Goal: Check status: Check status

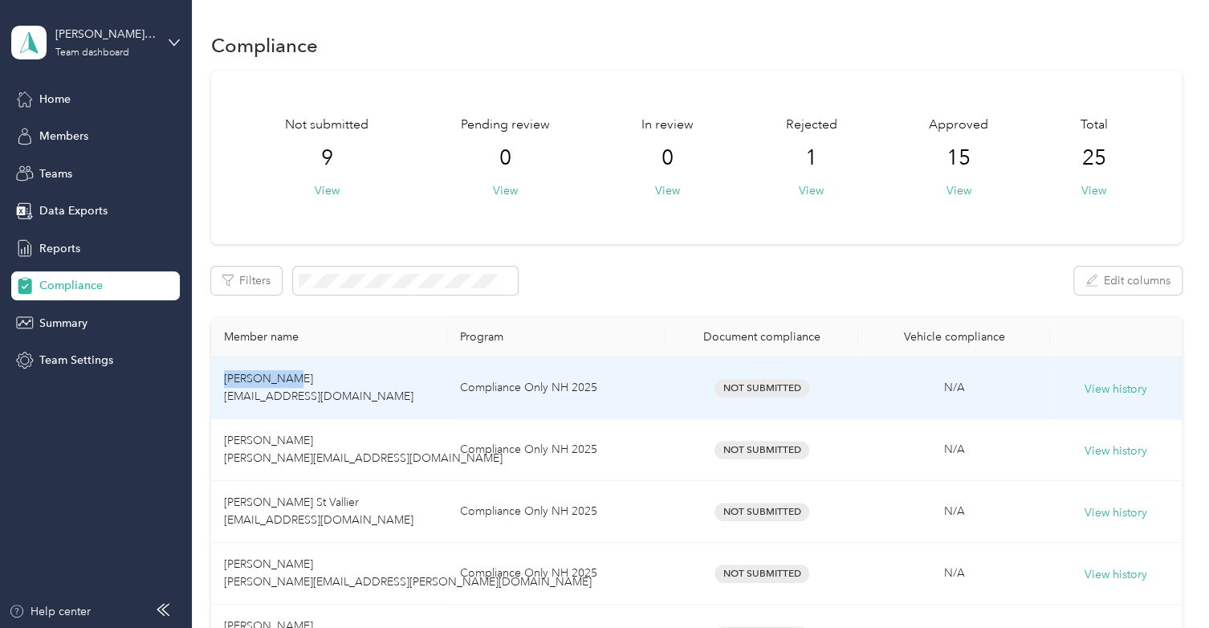
drag, startPoint x: 218, startPoint y: 382, endPoint x: 300, endPoint y: 381, distance: 82.7
click at [300, 381] on td "[PERSON_NAME] [EMAIL_ADDRESS][DOMAIN_NAME]" at bounding box center [329, 388] width 236 height 62
copy span "[PERSON_NAME]"
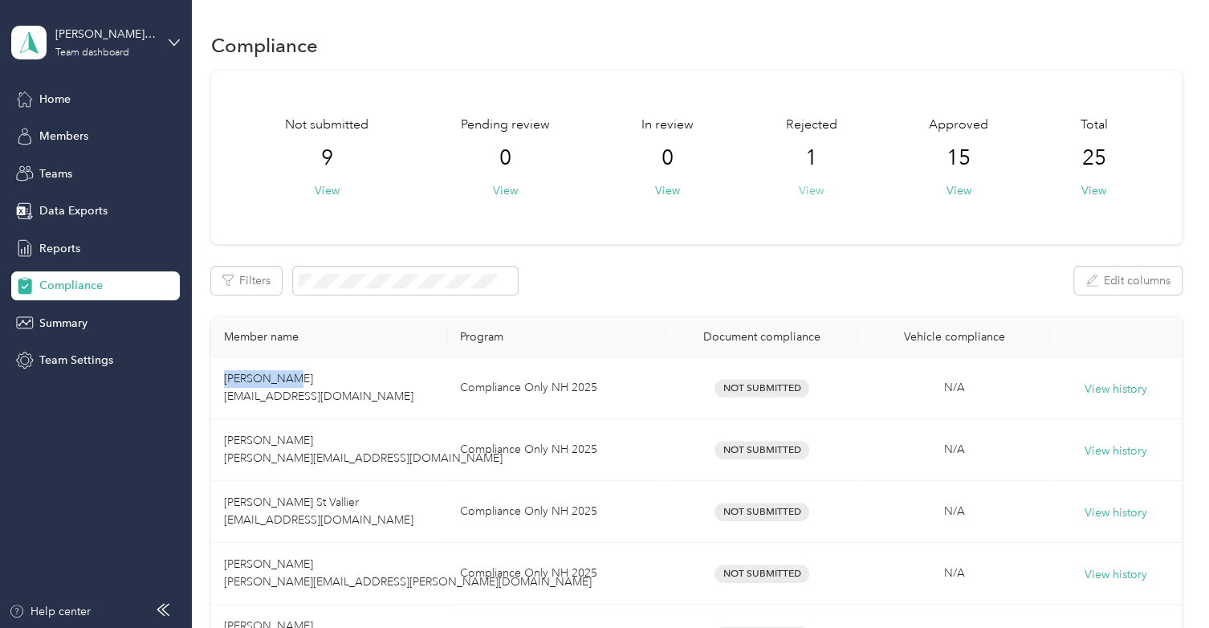
click at [818, 189] on button "View" at bounding box center [811, 190] width 25 height 17
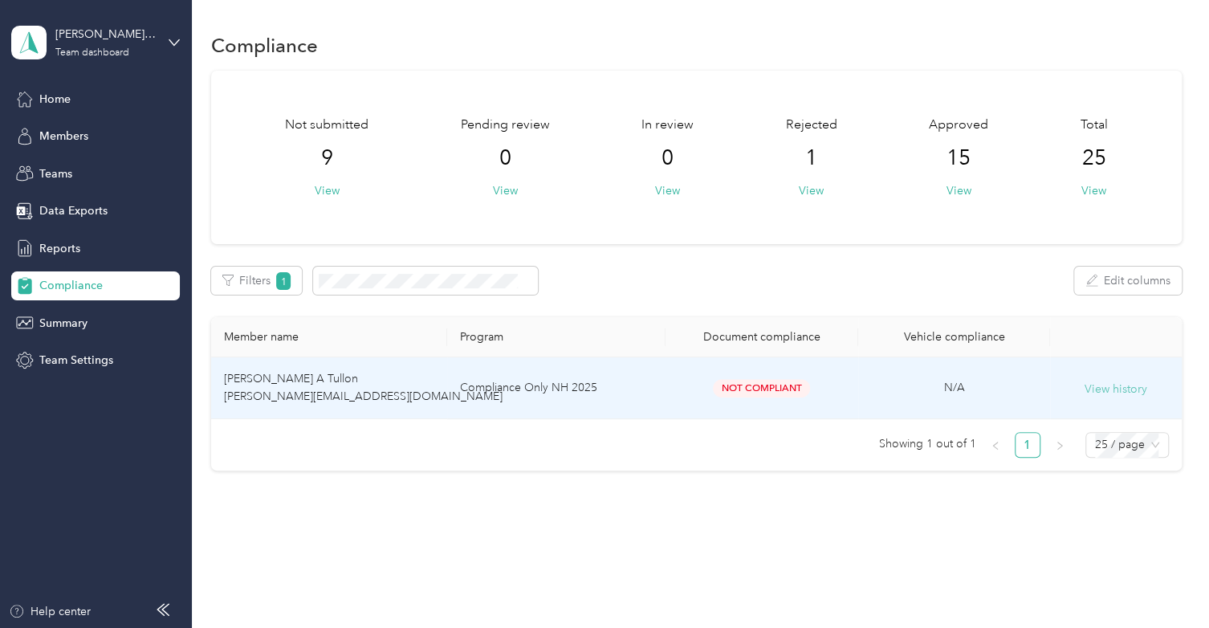
click at [1102, 388] on button "View history" at bounding box center [1116, 390] width 63 height 18
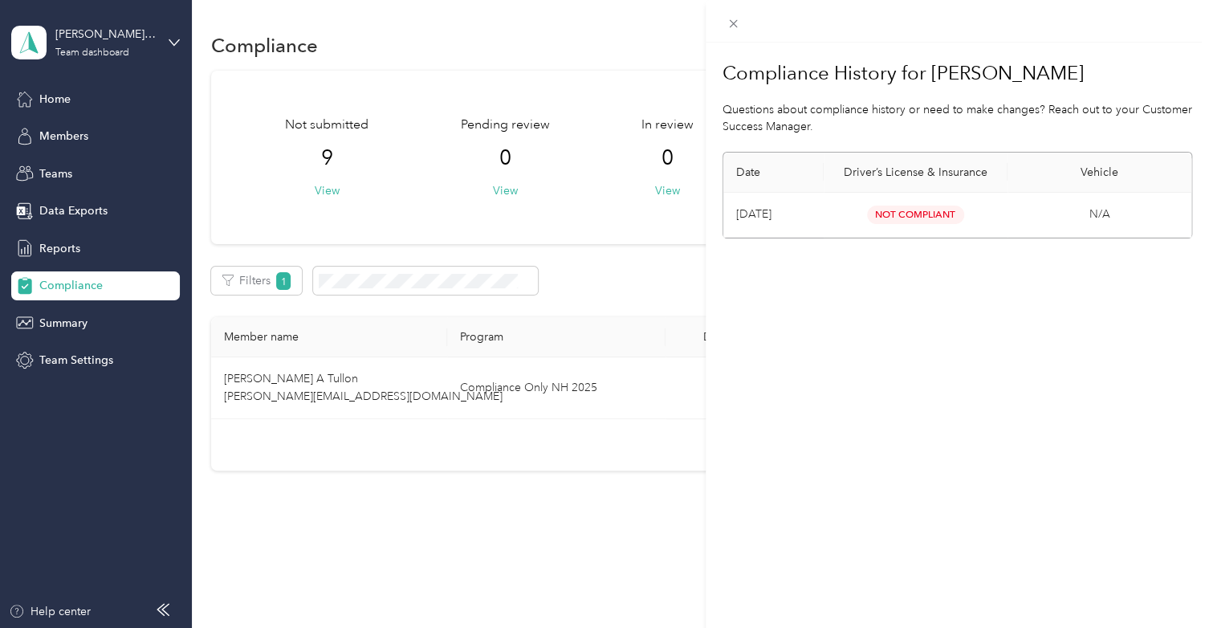
click at [625, 385] on div "Compliance History for [PERSON_NAME] A Tullon Questions about compliance histor…" at bounding box center [604, 314] width 1209 height 628
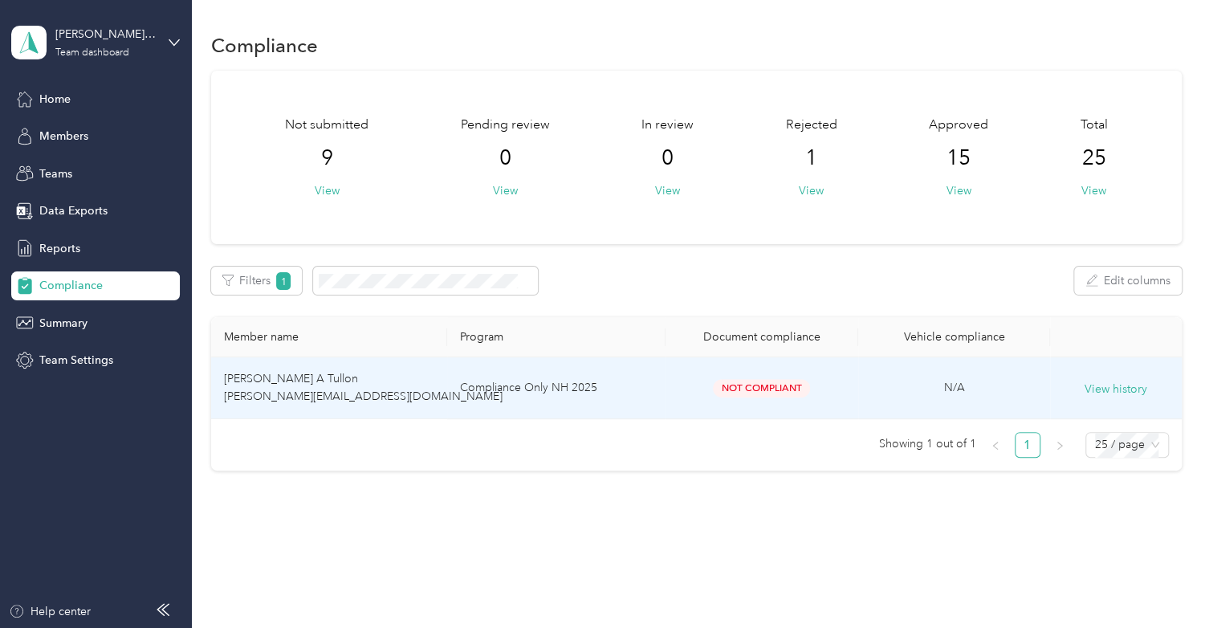
scroll to position [21, 0]
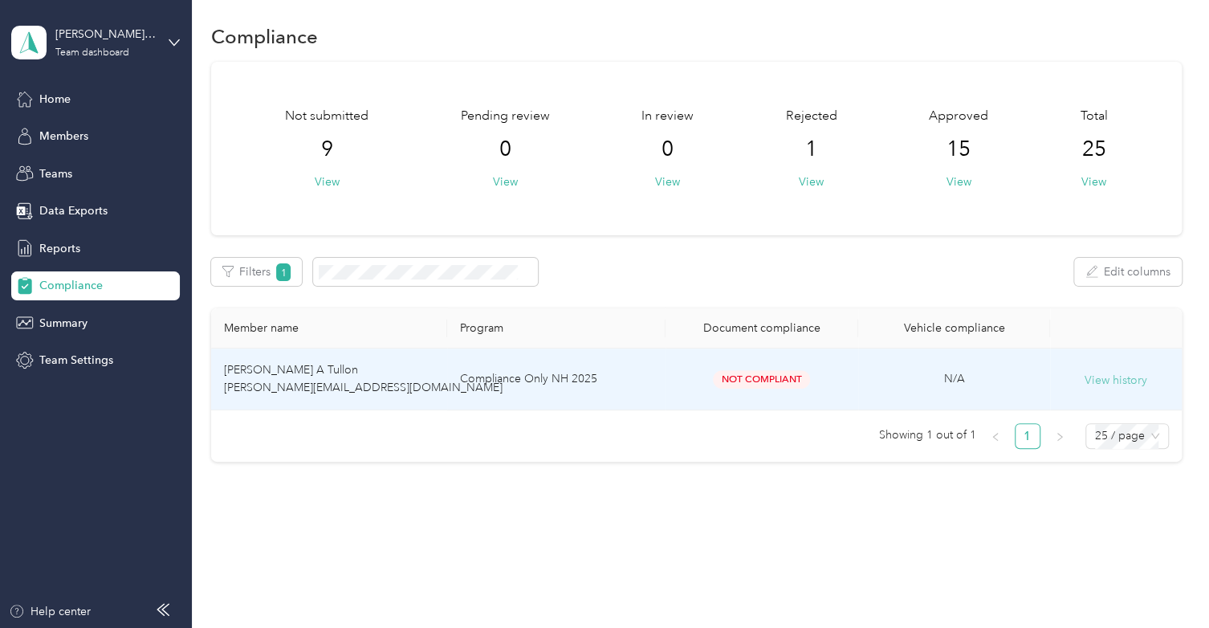
click at [1110, 372] on button "View history" at bounding box center [1116, 381] width 63 height 18
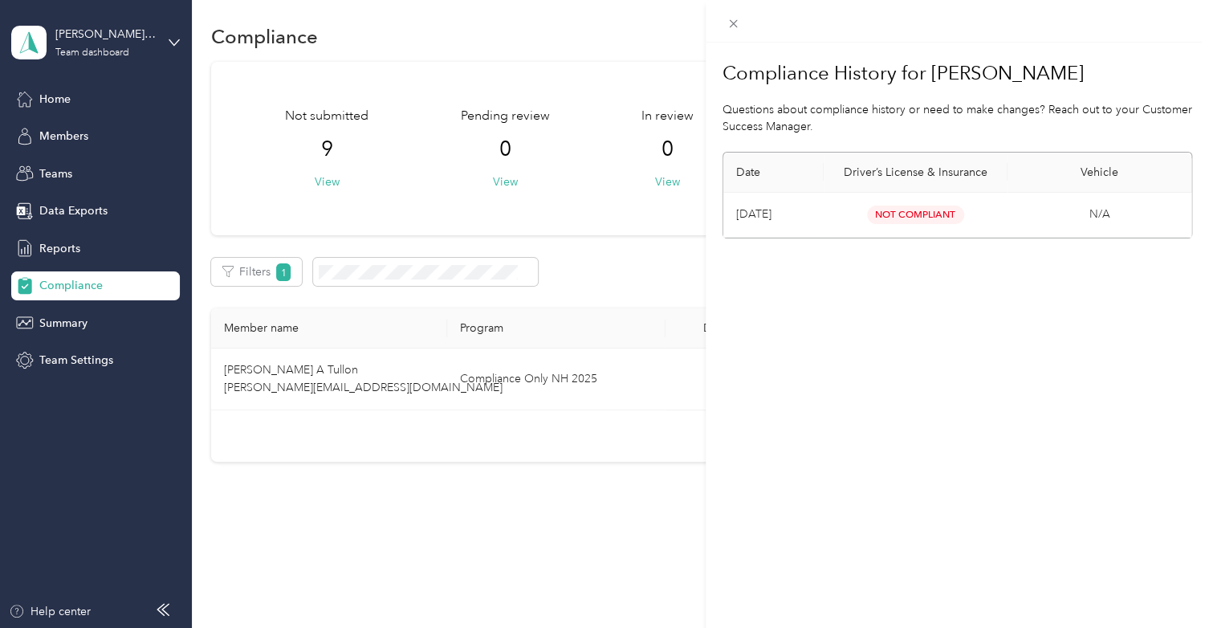
click at [898, 210] on span "Not Compliant" at bounding box center [915, 215] width 97 height 18
click at [733, 19] on icon at bounding box center [734, 24] width 14 height 14
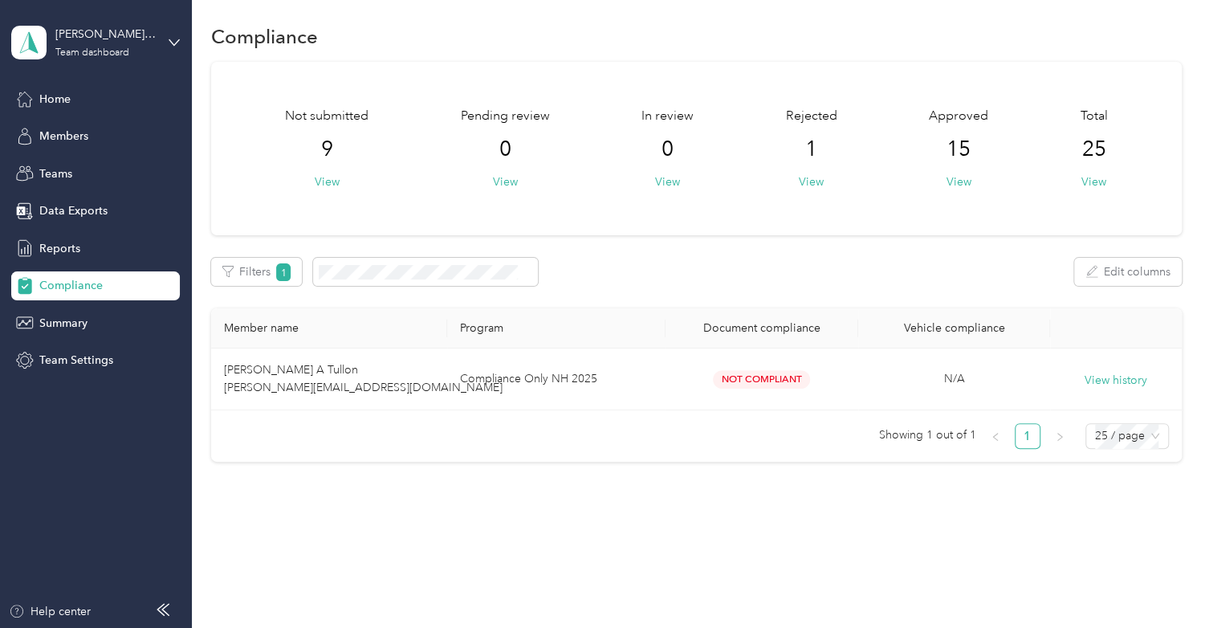
scroll to position [0, 0]
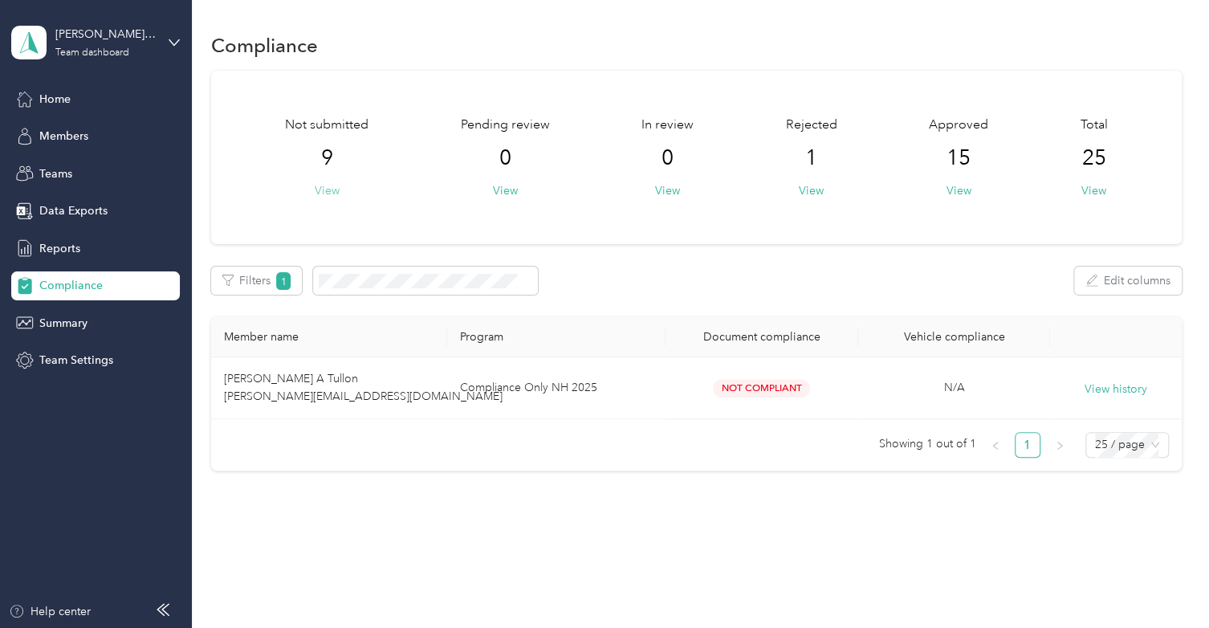
click at [321, 189] on button "View" at bounding box center [327, 190] width 25 height 17
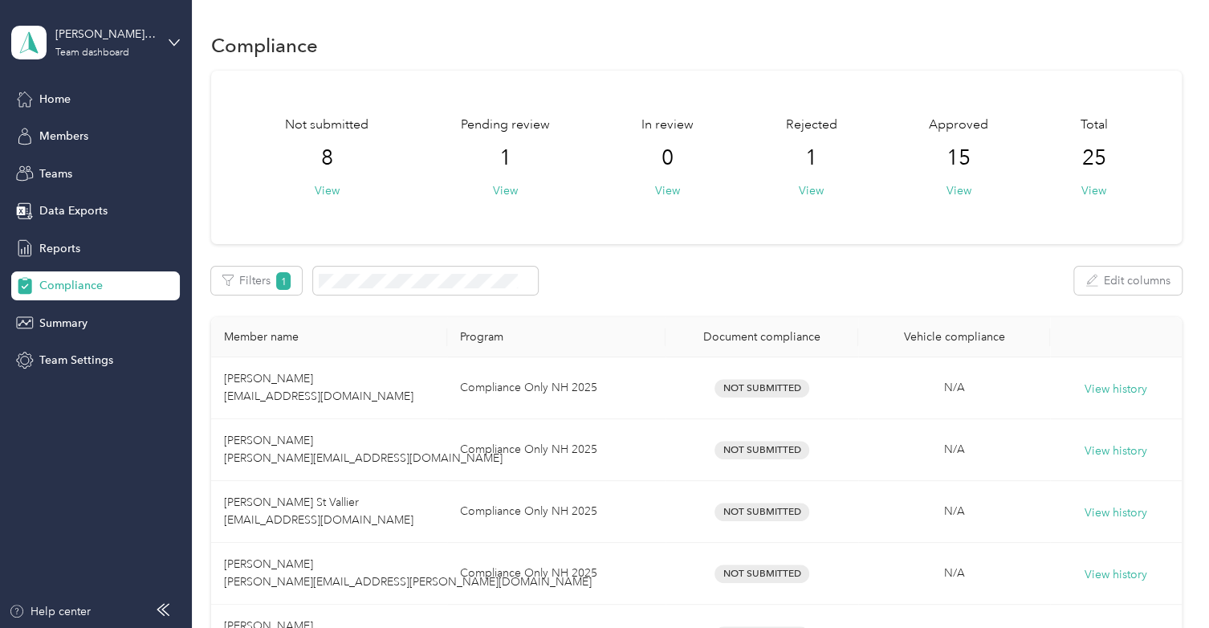
click at [506, 179] on div "Pending review 1 View" at bounding box center [505, 157] width 89 height 83
click at [506, 192] on button "View" at bounding box center [505, 190] width 25 height 17
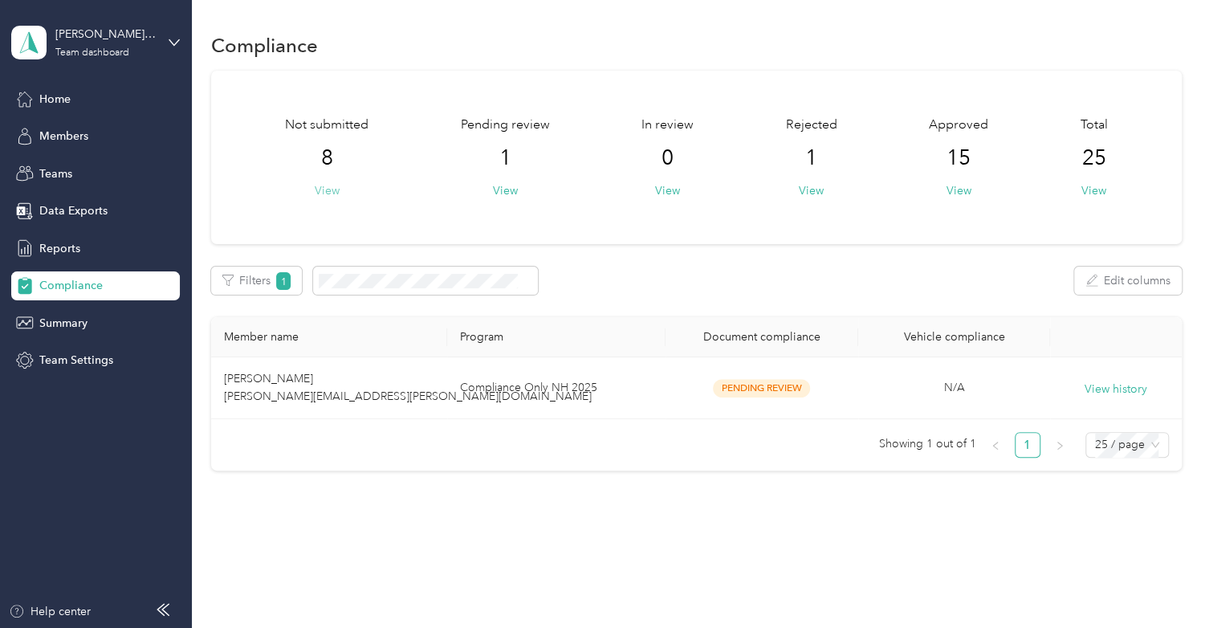
click at [321, 192] on button "View" at bounding box center [327, 190] width 25 height 17
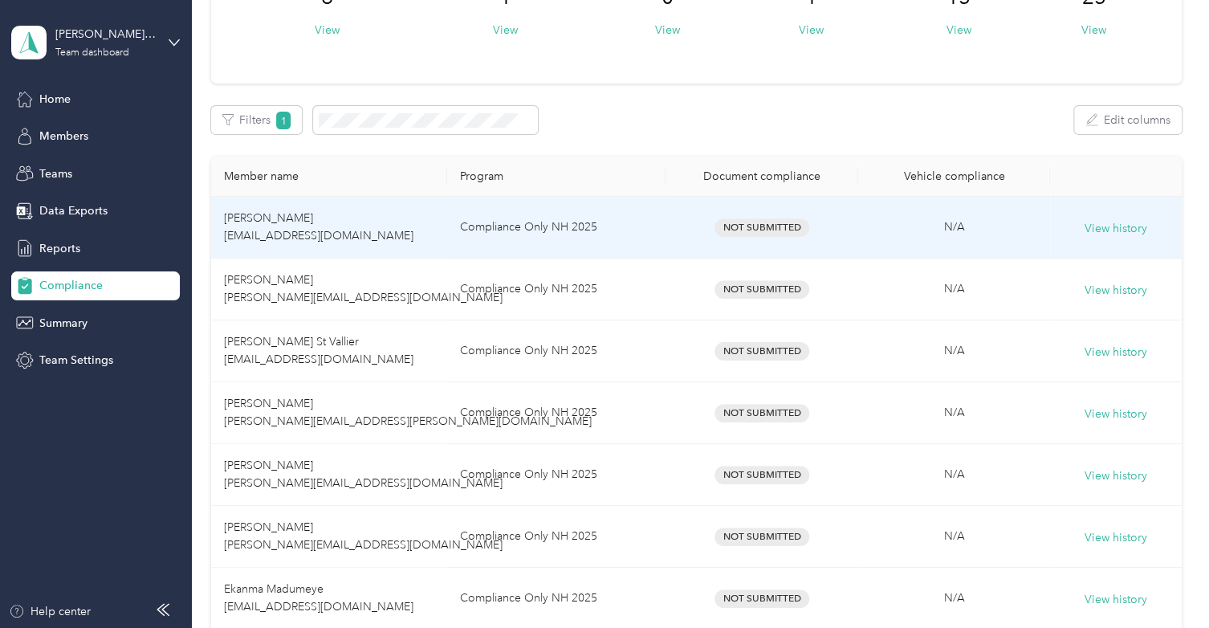
scroll to position [165, 0]
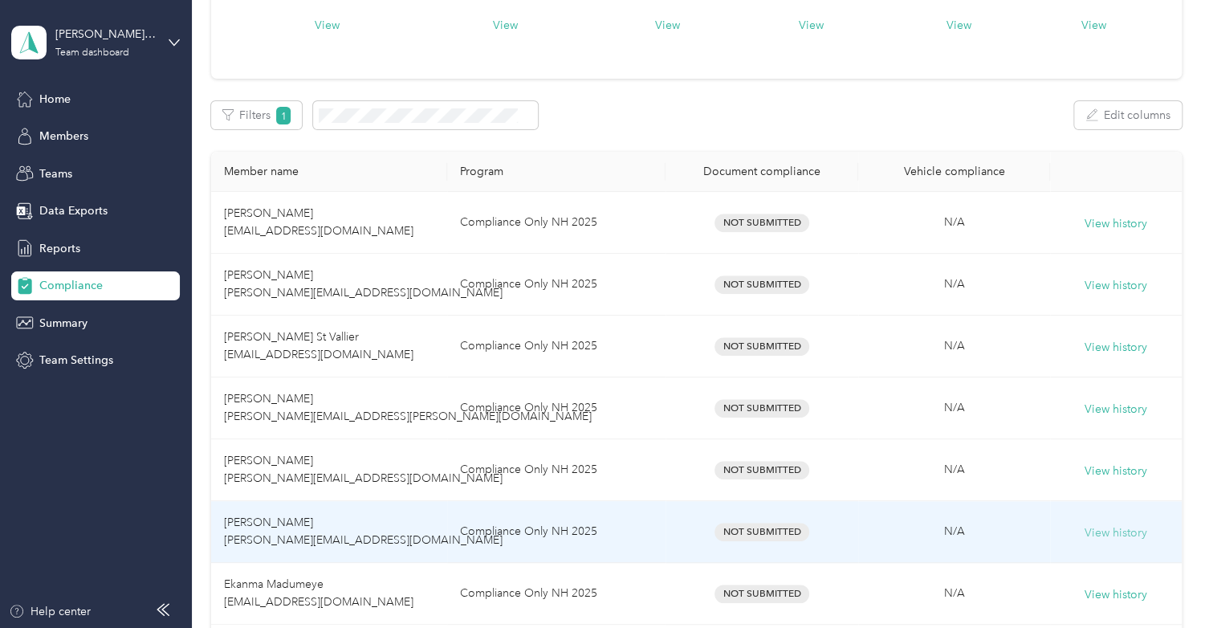
click at [1085, 525] on button "View history" at bounding box center [1116, 533] width 63 height 18
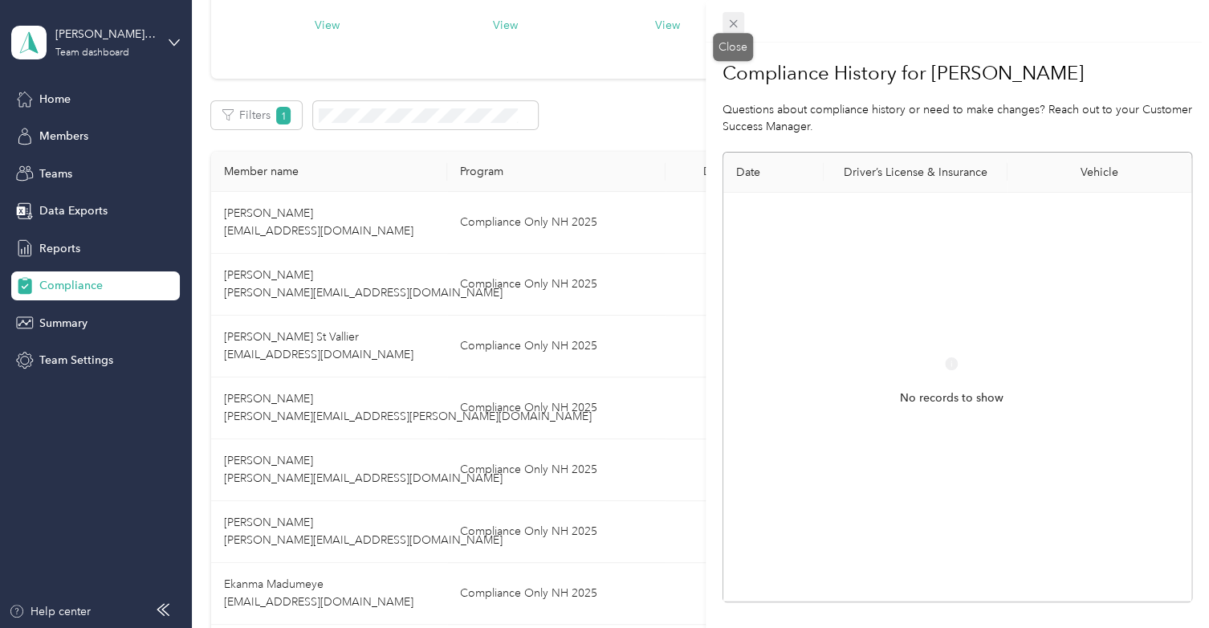
click at [733, 25] on icon at bounding box center [734, 24] width 14 height 14
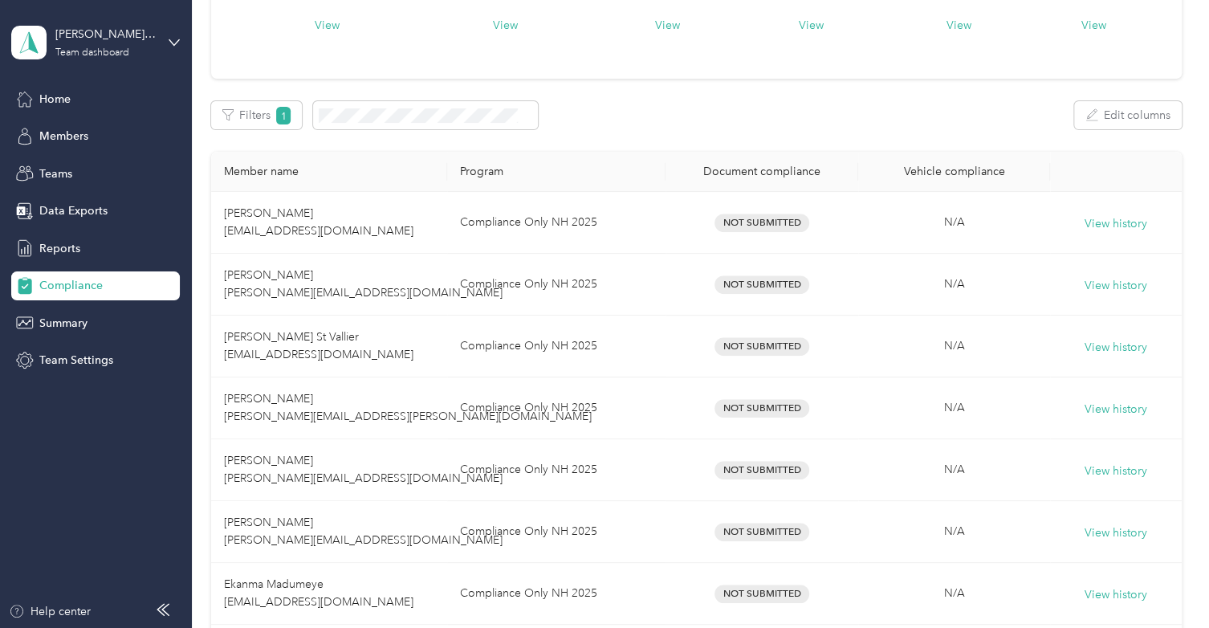
scroll to position [0, 0]
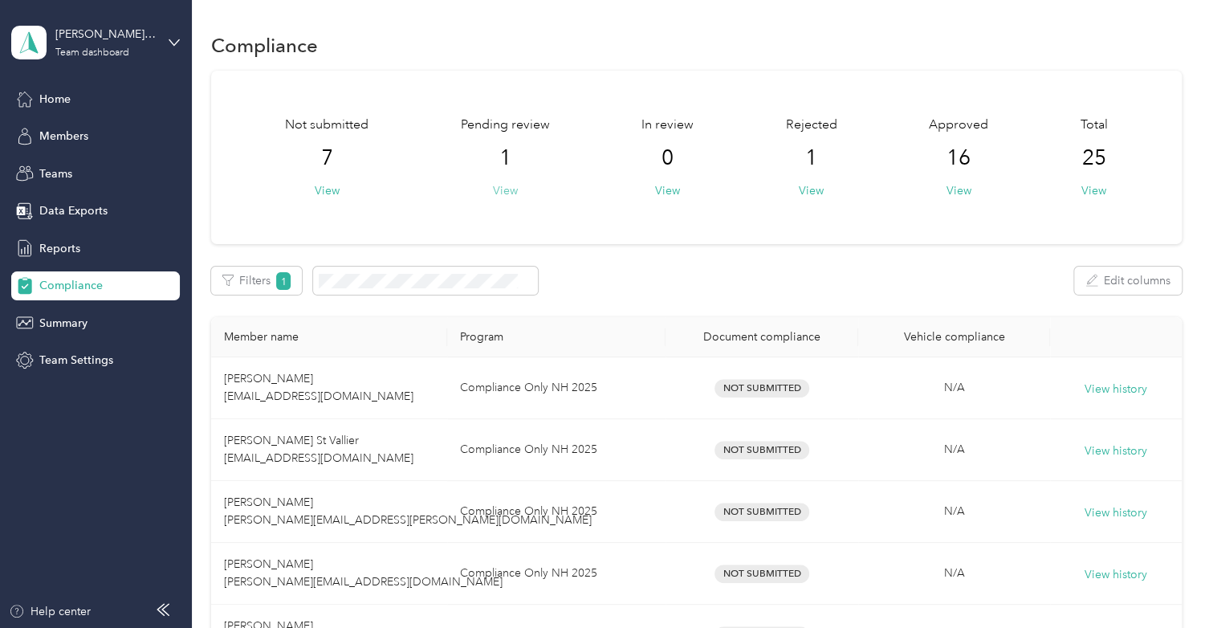
click at [513, 192] on button "View" at bounding box center [505, 190] width 25 height 17
